Goal: Task Accomplishment & Management: Use online tool/utility

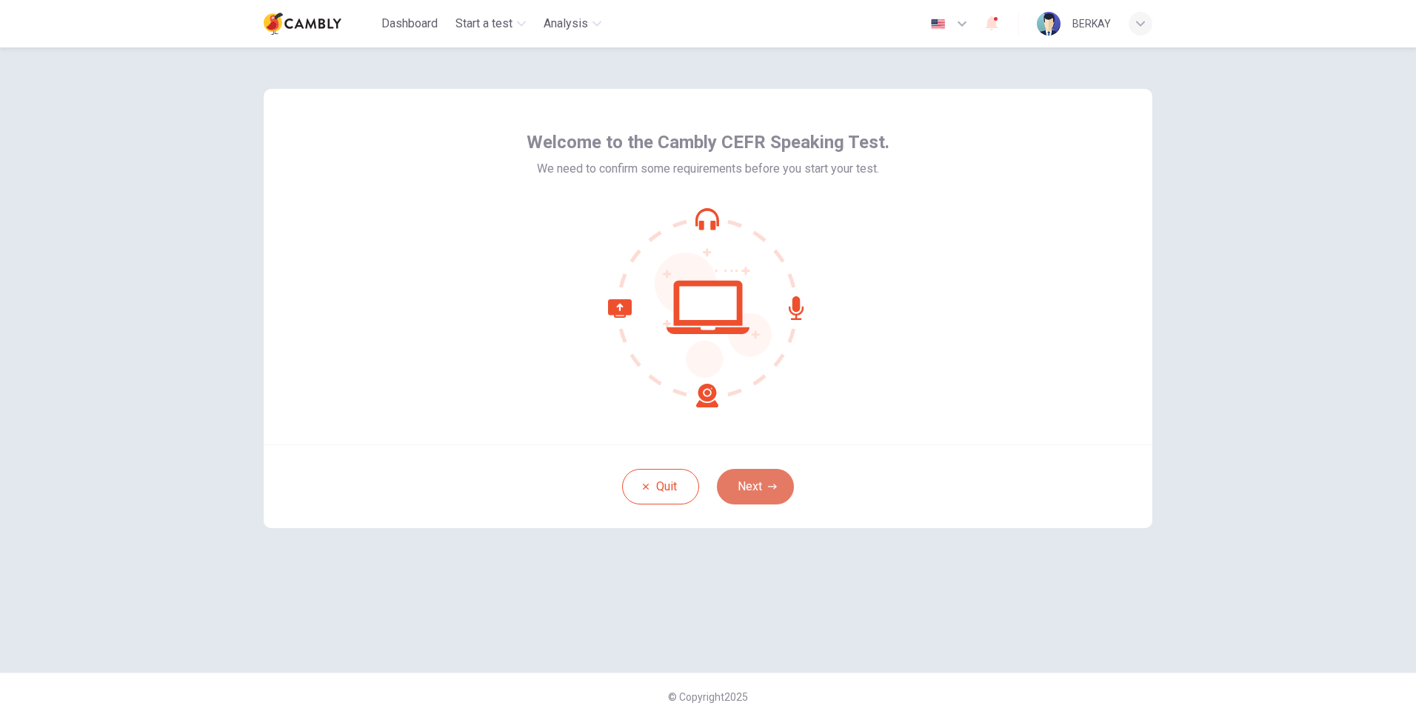
click at [767, 478] on button "Next" at bounding box center [755, 487] width 77 height 36
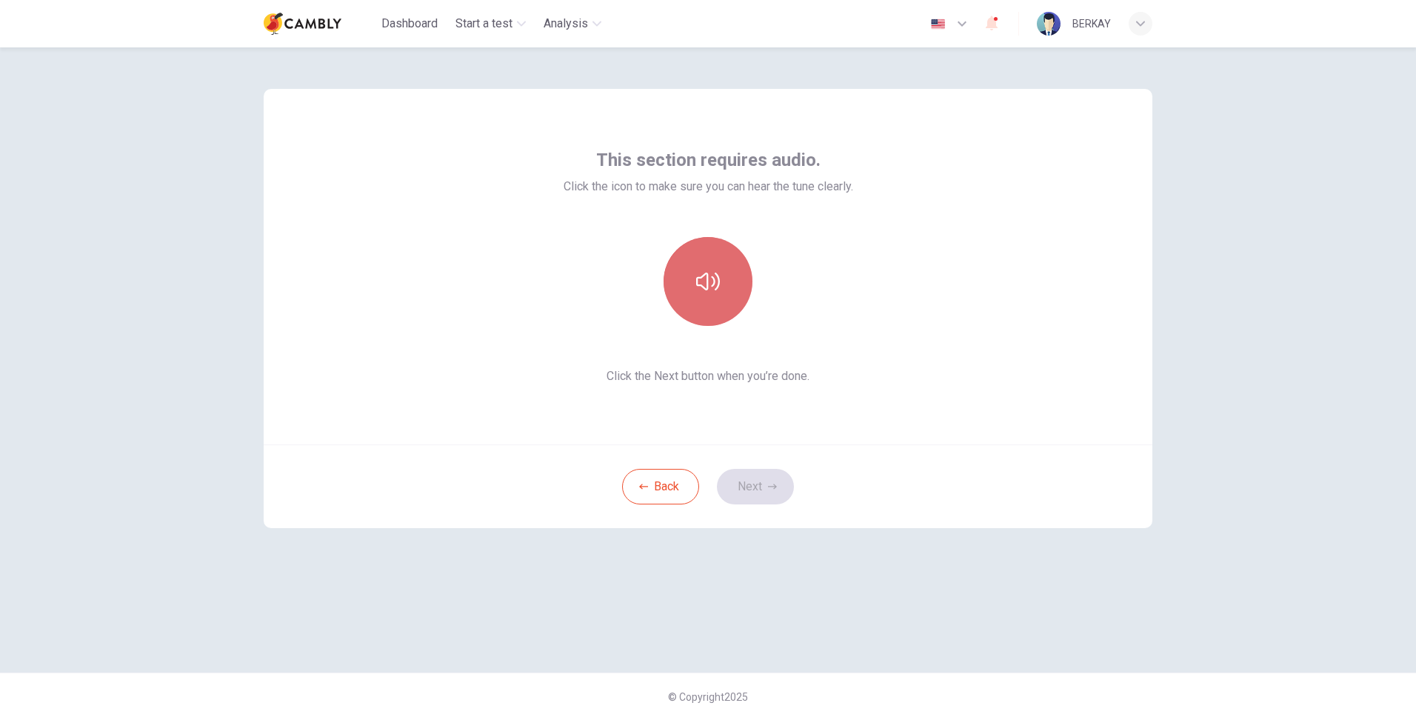
click at [723, 284] on button "button" at bounding box center [708, 281] width 89 height 89
click at [756, 487] on button "Next" at bounding box center [755, 487] width 77 height 36
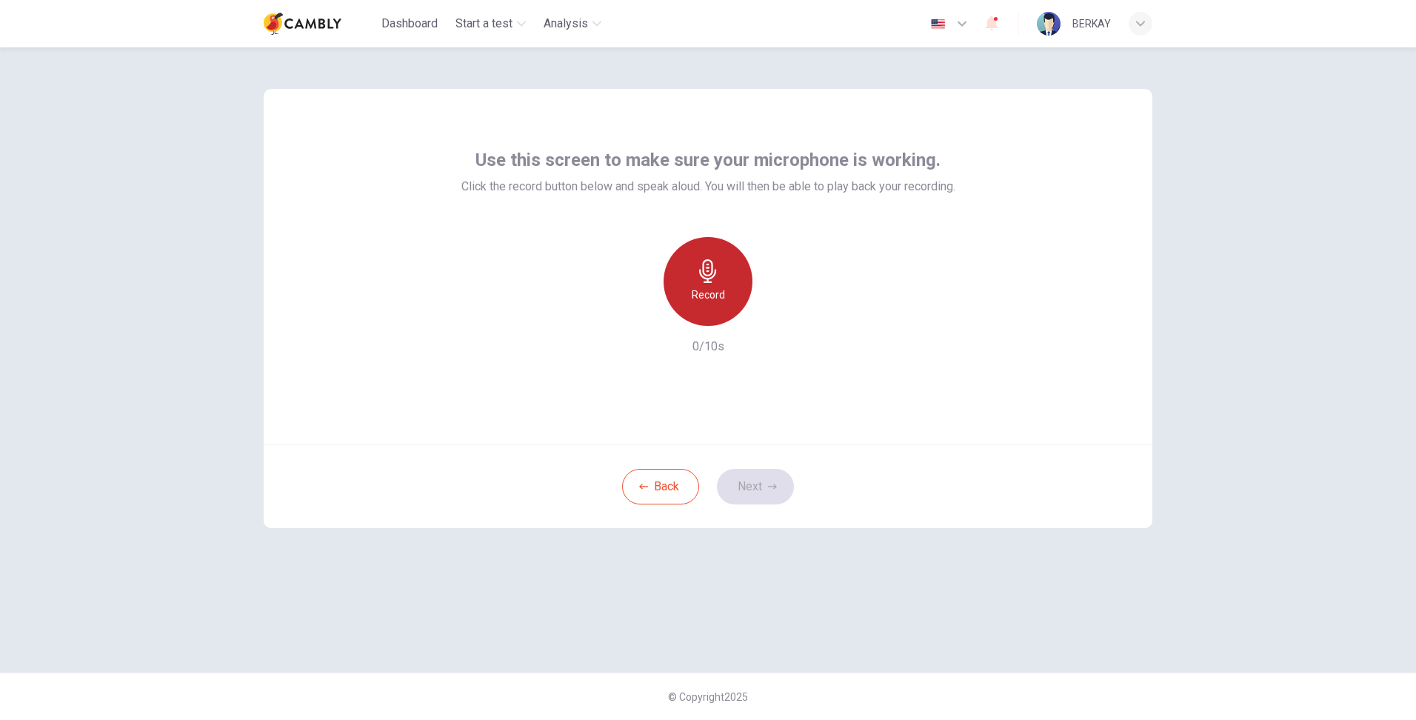
click at [712, 303] on h6 "Record" at bounding box center [708, 295] width 33 height 18
click at [707, 268] on icon "button" at bounding box center [707, 271] width 17 height 24
click at [781, 315] on icon "button" at bounding box center [776, 314] width 15 height 15
click at [773, 481] on button "Next" at bounding box center [755, 487] width 77 height 36
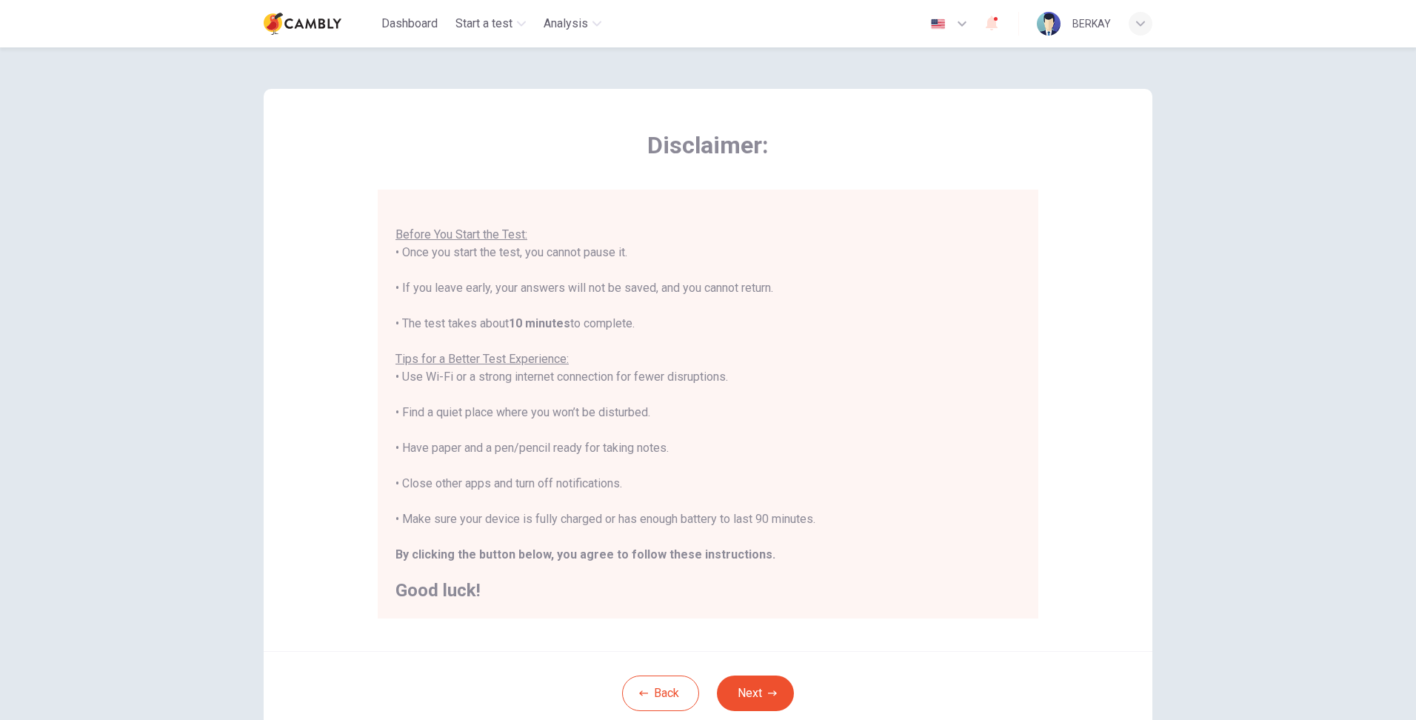
scroll to position [104, 0]
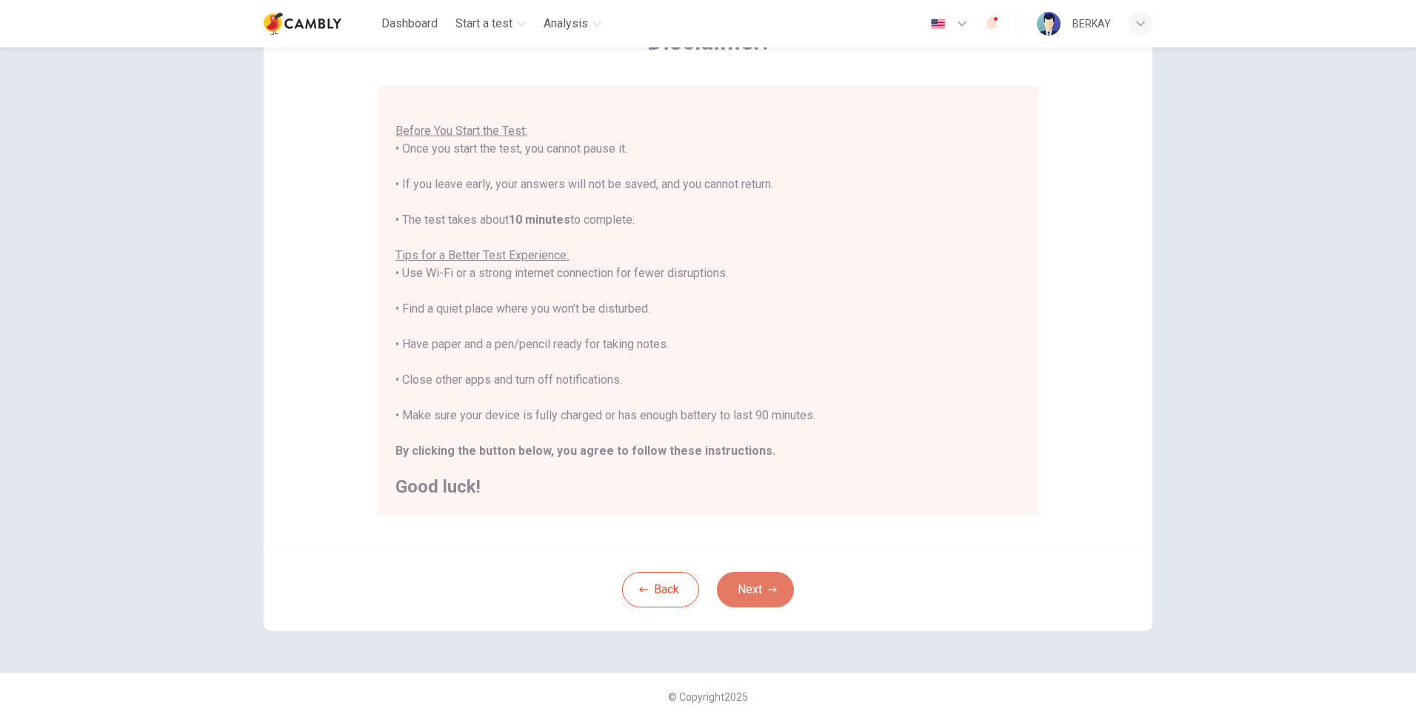
click at [739, 575] on button "Next" at bounding box center [755, 590] width 77 height 36
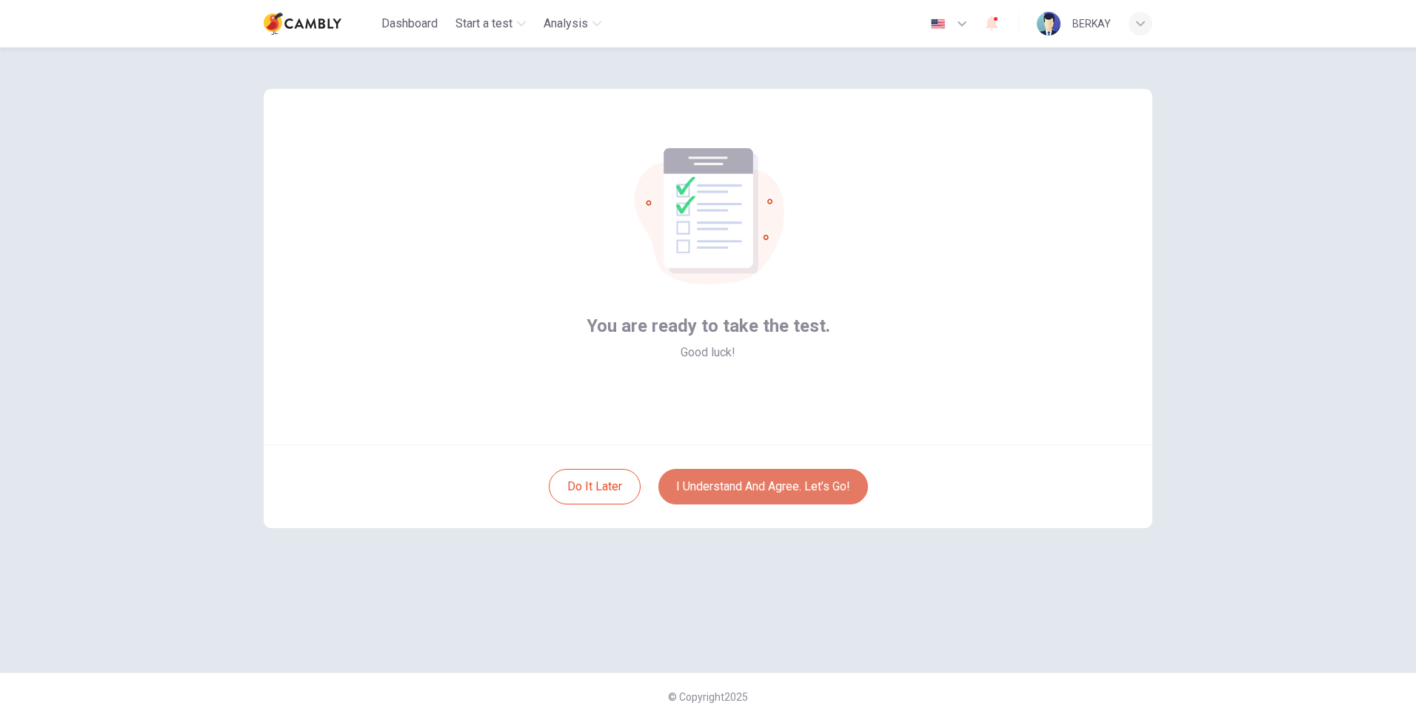
click at [755, 493] on button "I understand and agree. Let’s go!" at bounding box center [763, 487] width 210 height 36
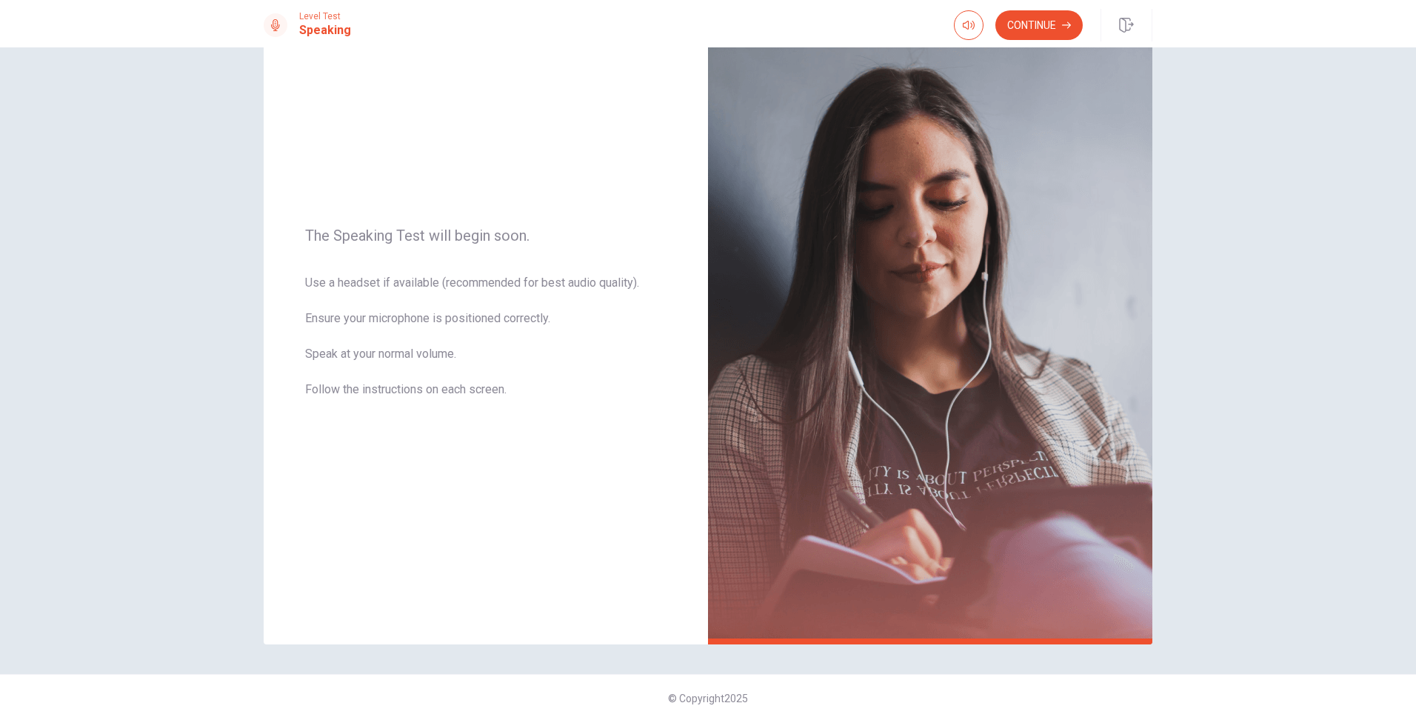
scroll to position [80, 0]
click at [1061, 10] on div "Continue" at bounding box center [1053, 25] width 198 height 33
click at [1050, 31] on button "Continue" at bounding box center [1038, 25] width 87 height 30
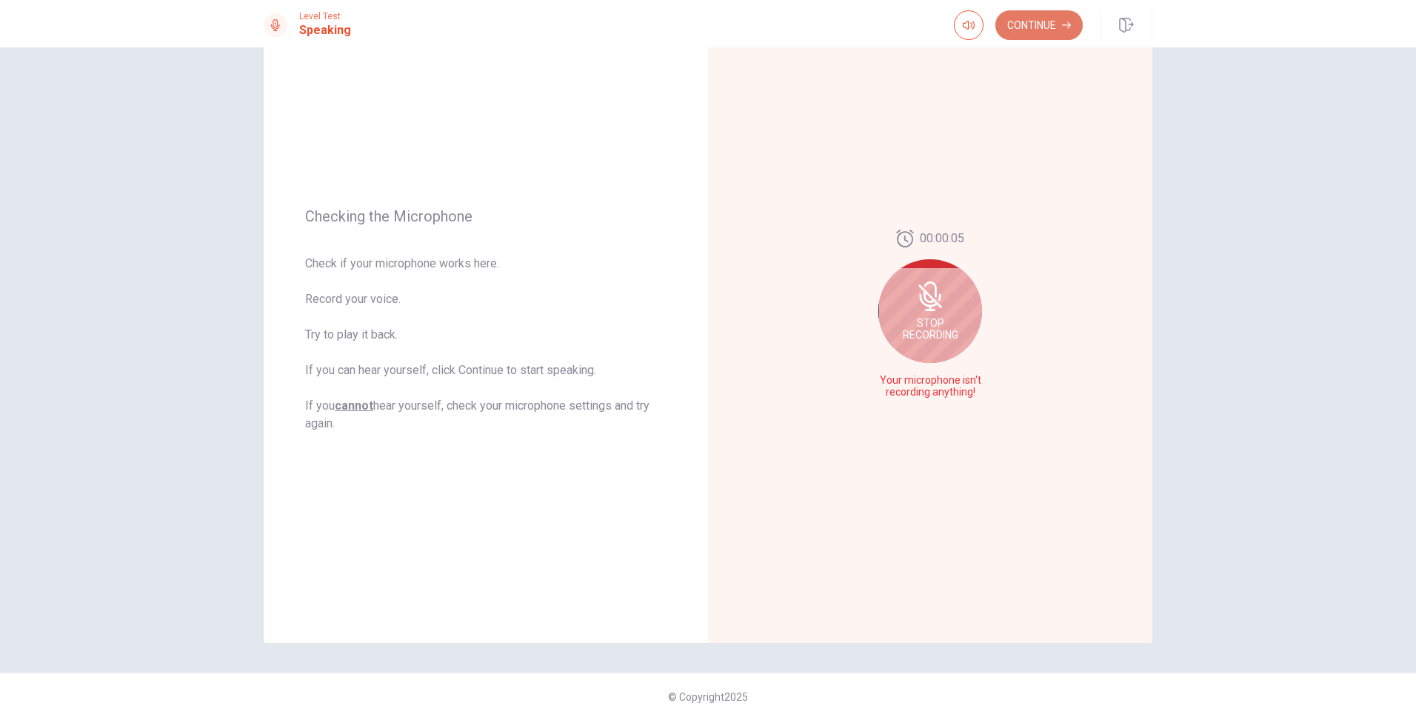
click at [1052, 24] on button "Continue" at bounding box center [1038, 25] width 87 height 30
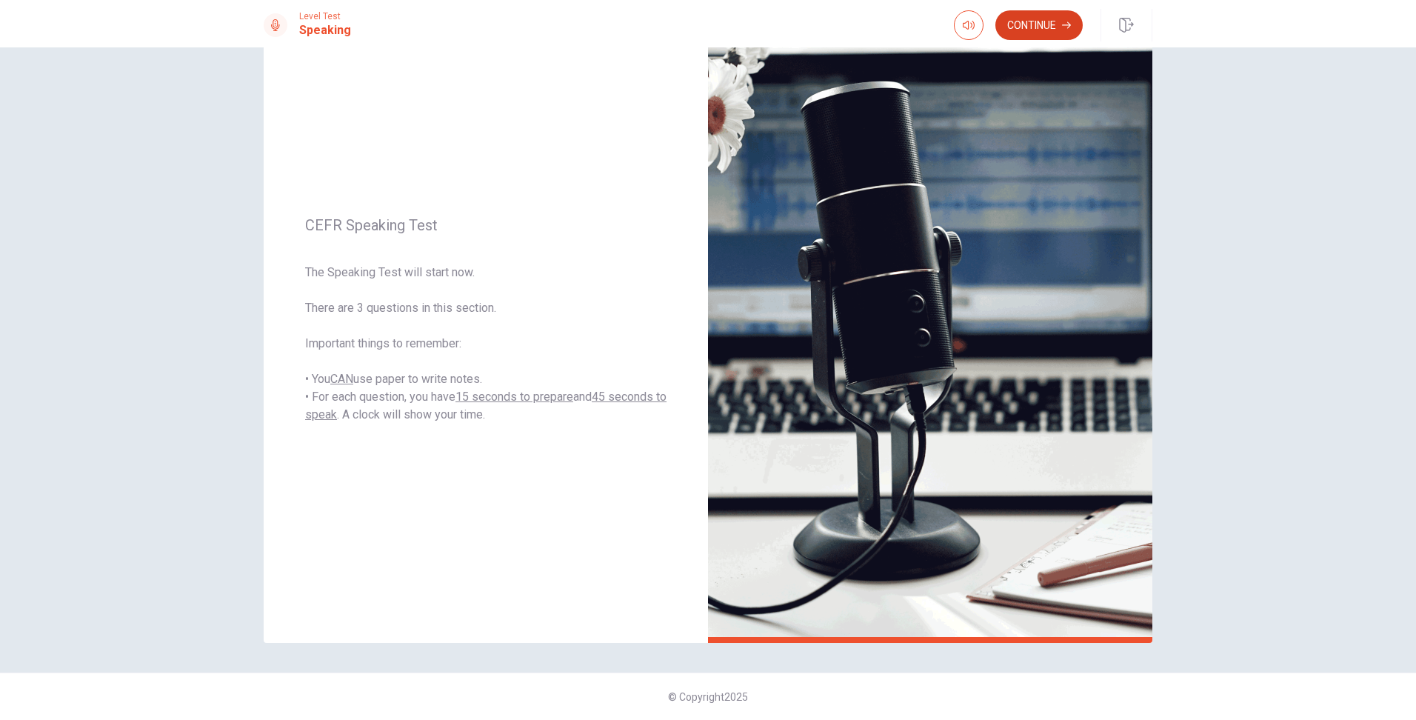
click at [1052, 24] on button "Continue" at bounding box center [1038, 25] width 87 height 30
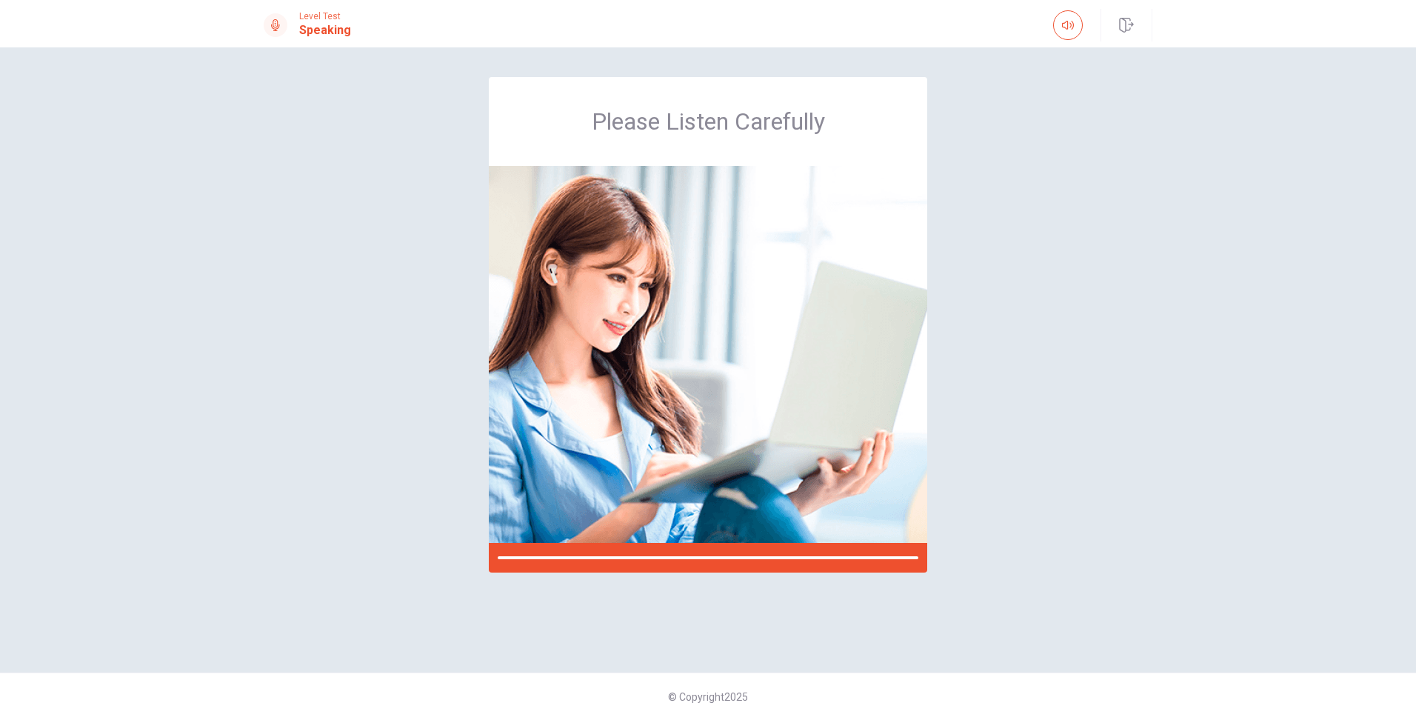
scroll to position [0, 0]
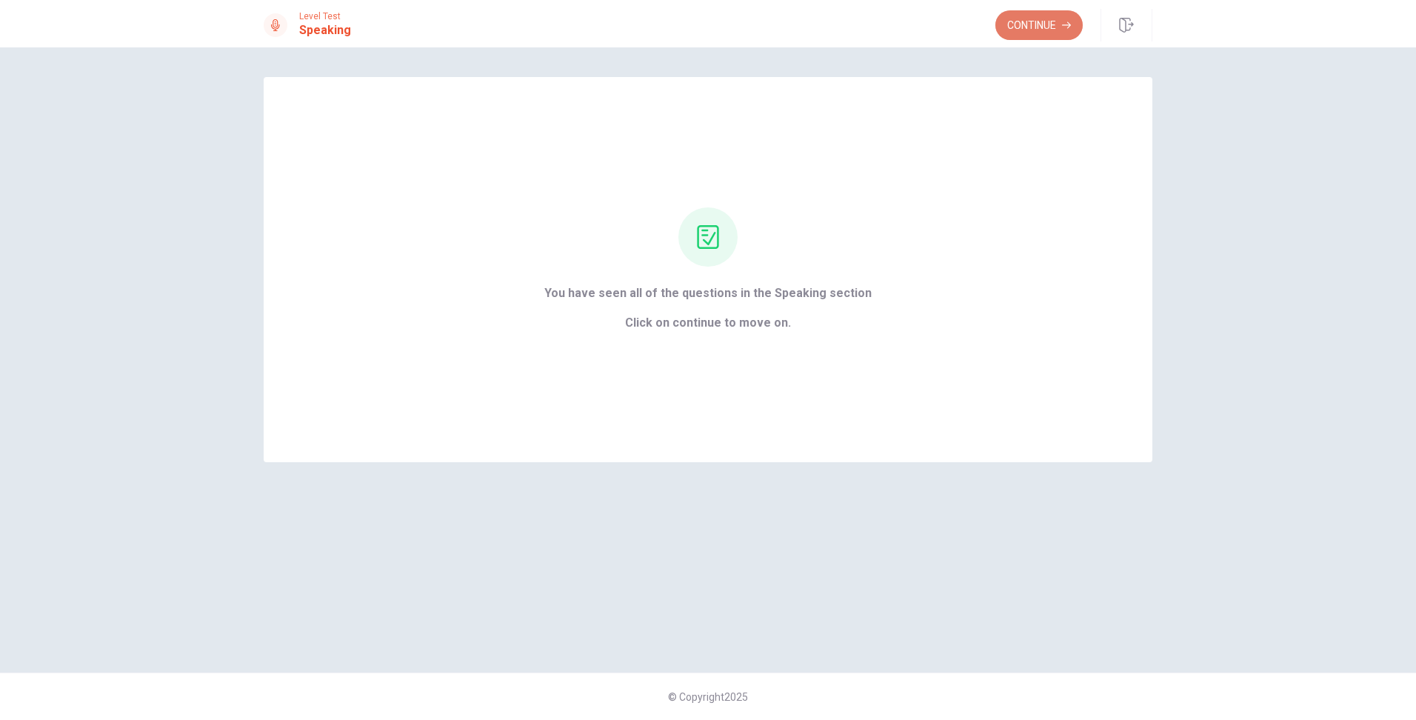
click at [1052, 11] on button "Continue" at bounding box center [1038, 25] width 87 height 30
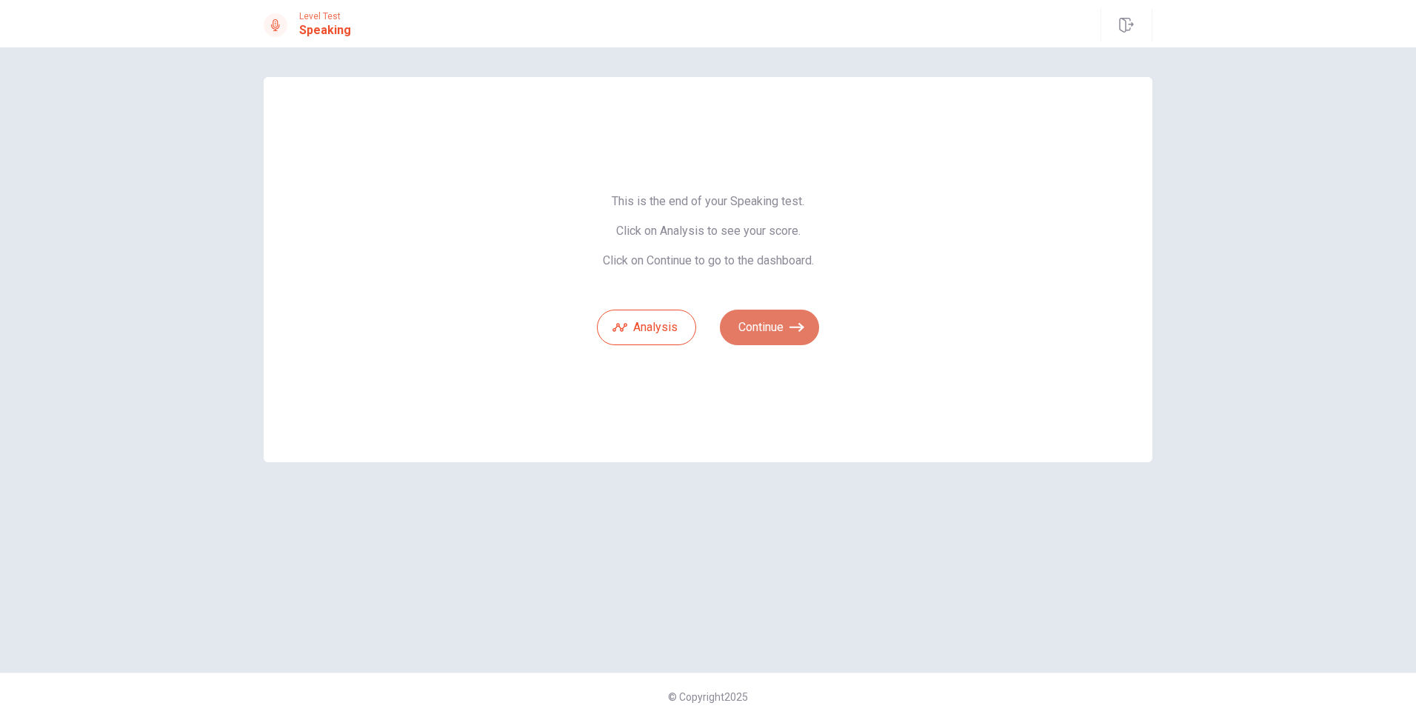
click at [807, 314] on button "Continue" at bounding box center [769, 328] width 99 height 36
